Goal: Transaction & Acquisition: Purchase product/service

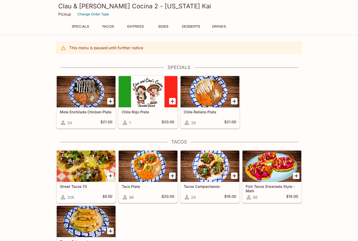
click at [110, 24] on button "Tacos" at bounding box center [107, 26] width 23 height 7
click at [112, 48] on p "This menu is paused until further notice" at bounding box center [106, 47] width 74 height 5
click at [81, 29] on button "Specials" at bounding box center [80, 26] width 23 height 7
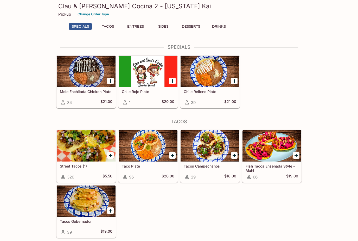
scroll to position [20, 0]
click at [139, 27] on button "Entrees" at bounding box center [135, 26] width 23 height 7
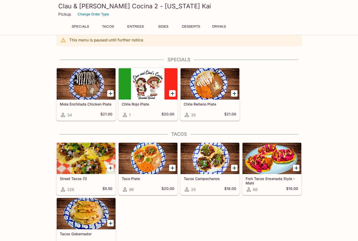
scroll to position [0, 0]
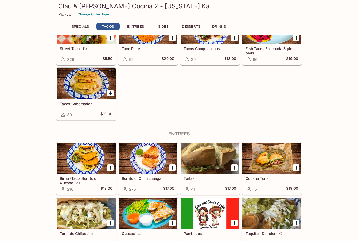
scroll to position [138, 0]
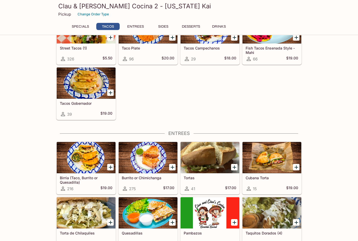
click at [83, 84] on div at bounding box center [86, 83] width 59 height 31
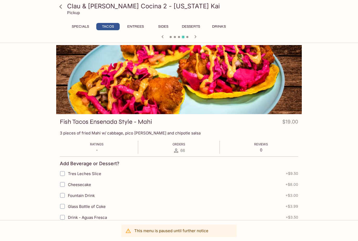
click at [58, 6] on icon at bounding box center [60, 6] width 9 height 9
